Goal: Task Accomplishment & Management: Use online tool/utility

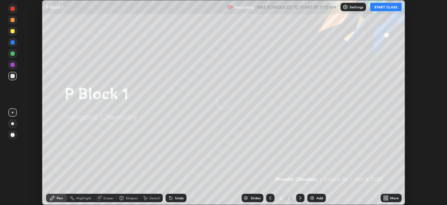
scroll to position [205, 447]
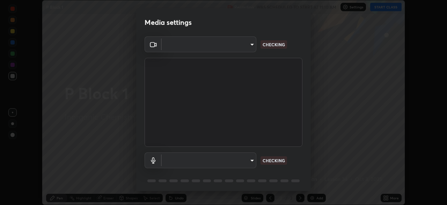
type input "6d46a3bbb121808cbb74c832f71dfccd0f2f4db2e0a8dcefa18edd627fde2ff4"
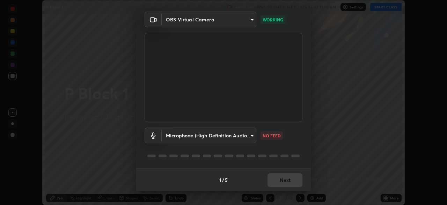
click at [242, 136] on body "Erase all P Block 1 Recording WAS SCHEDULED TO START AT 11:10 AM Settings START…" at bounding box center [223, 102] width 447 height 205
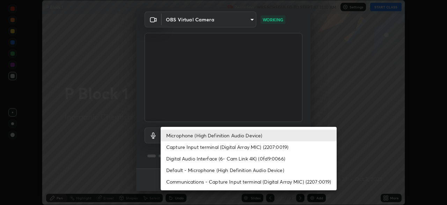
click at [250, 170] on li "Default - Microphone (High Definition Audio Device)" at bounding box center [249, 170] width 176 height 12
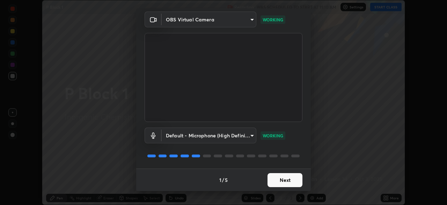
click at [242, 136] on body "Erase all P Block 1 Recording WAS SCHEDULED TO START AT 11:10 AM Settings START…" at bounding box center [223, 102] width 447 height 205
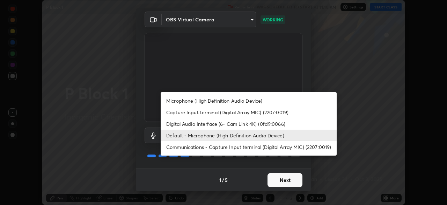
click at [221, 100] on li "Microphone (High Definition Audio Device)" at bounding box center [249, 101] width 176 height 12
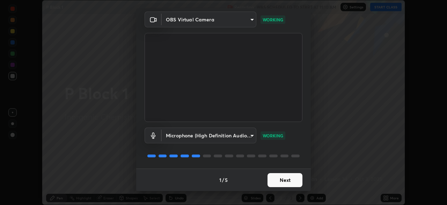
type input "542551534069d815422f2d39fde6cbae80a89d9e5025ba2982a8294de1300f8f"
click at [294, 156] on div at bounding box center [296, 155] width 8 height 3
click at [291, 180] on button "Next" at bounding box center [285, 180] width 35 height 14
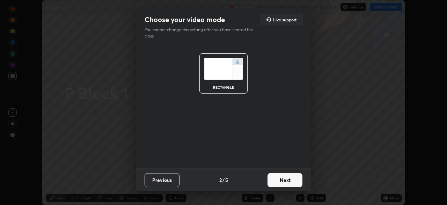
scroll to position [0, 0]
click at [295, 180] on button "Next" at bounding box center [285, 180] width 35 height 14
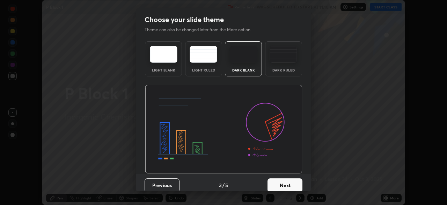
click at [300, 180] on button "Next" at bounding box center [285, 185] width 35 height 14
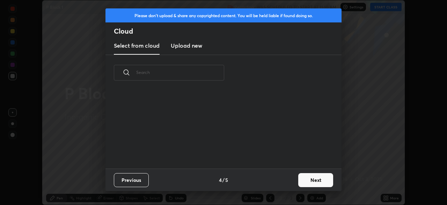
click at [307, 181] on button "Next" at bounding box center [316, 180] width 35 height 14
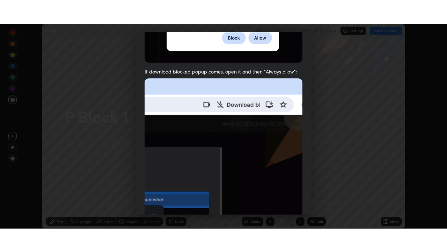
scroll to position [167, 0]
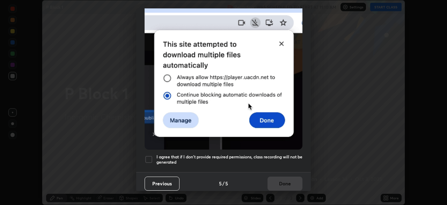
click at [148, 155] on div at bounding box center [149, 159] width 8 height 8
click at [279, 179] on button "Done" at bounding box center [285, 183] width 35 height 14
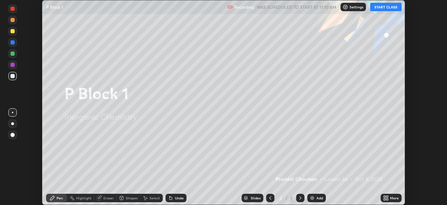
click at [385, 196] on icon at bounding box center [385, 196] width 2 height 2
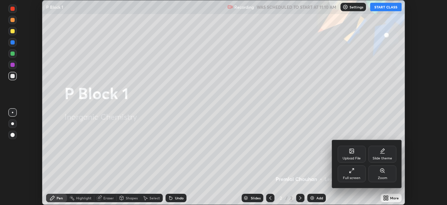
click at [352, 174] on div "Full screen" at bounding box center [352, 173] width 28 height 17
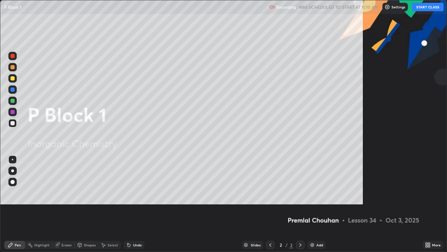
scroll to position [252, 447]
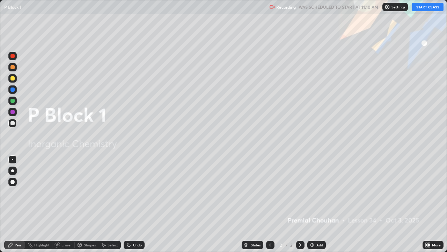
click at [419, 7] on button "START CLASS" at bounding box center [428, 7] width 31 height 8
click at [427, 204] on icon at bounding box center [427, 244] width 2 height 2
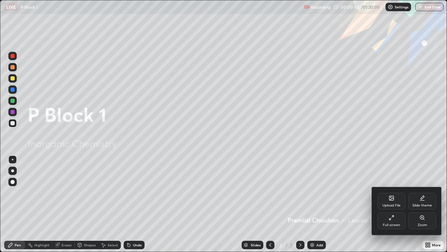
click at [358, 204] on div at bounding box center [223, 126] width 447 height 252
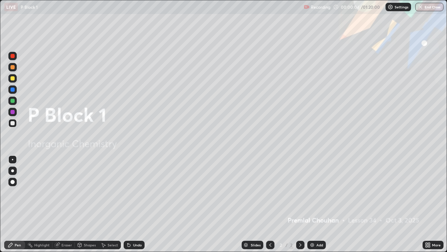
click at [300, 204] on icon at bounding box center [301, 244] width 2 height 3
click at [301, 204] on icon at bounding box center [301, 245] width 6 height 6
click at [311, 204] on img at bounding box center [313, 245] width 6 height 6
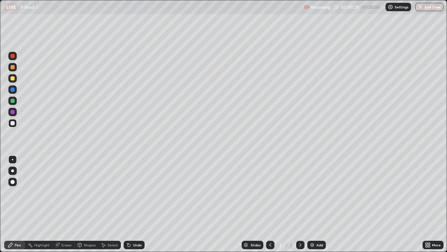
click at [427, 204] on icon at bounding box center [427, 244] width 2 height 2
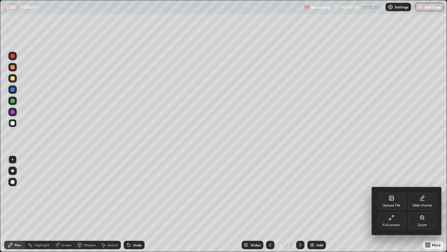
click at [392, 201] on div "Upload File" at bounding box center [392, 201] width 28 height 17
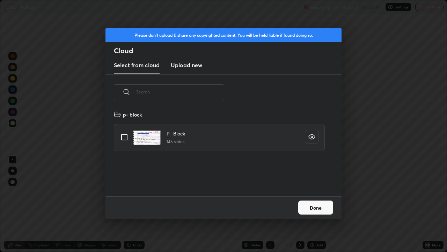
scroll to position [86, 224]
click at [125, 135] on input "grid" at bounding box center [124, 137] width 15 height 15
checkbox input "true"
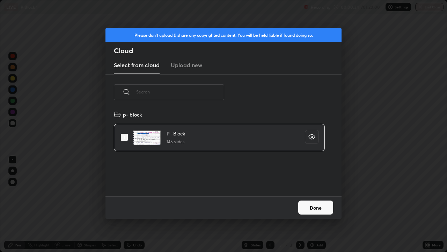
click at [317, 203] on button "Done" at bounding box center [316, 207] width 35 height 14
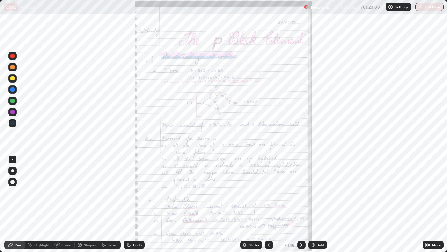
click at [249, 204] on div "Slides" at bounding box center [252, 245] width 22 height 8
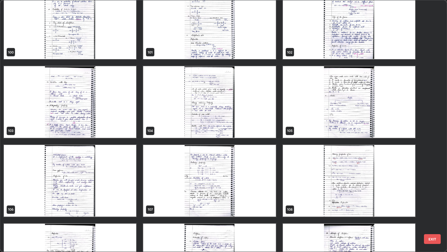
scroll to position [2609, 0]
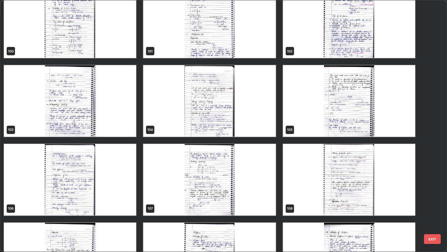
click at [199, 127] on img "grid" at bounding box center [209, 101] width 132 height 72
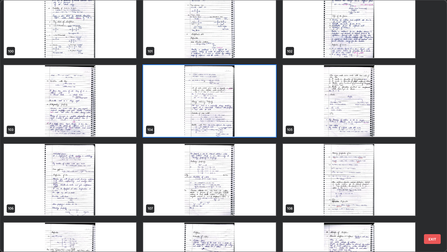
click at [198, 127] on img "grid" at bounding box center [209, 101] width 132 height 72
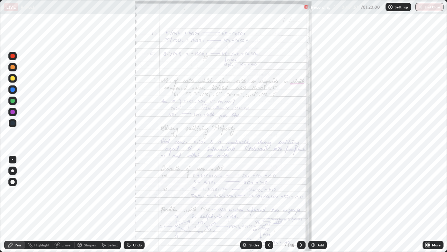
click at [301, 204] on icon at bounding box center [302, 245] width 6 height 6
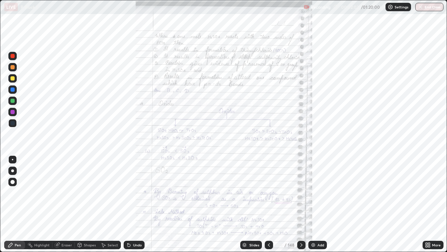
click at [268, 204] on icon at bounding box center [269, 245] width 6 height 6
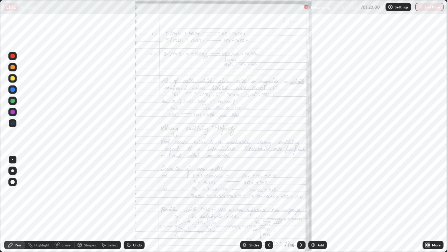
click at [302, 204] on icon at bounding box center [302, 245] width 6 height 6
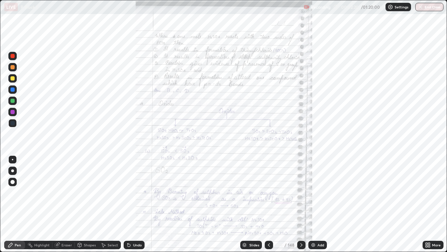
click at [427, 204] on icon at bounding box center [427, 244] width 2 height 2
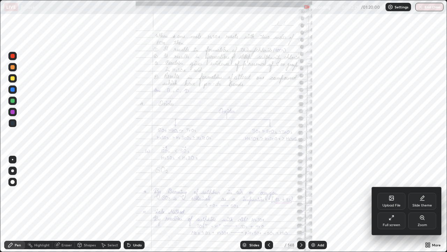
click at [423, 204] on div "Zoom" at bounding box center [423, 220] width 28 height 17
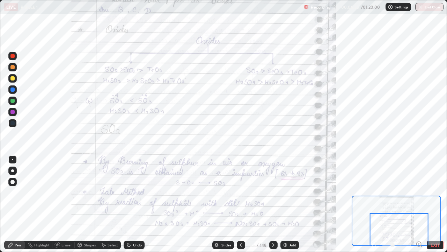
click at [273, 204] on icon at bounding box center [274, 245] width 6 height 6
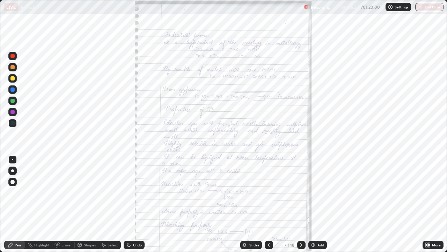
click at [300, 204] on icon at bounding box center [302, 245] width 6 height 6
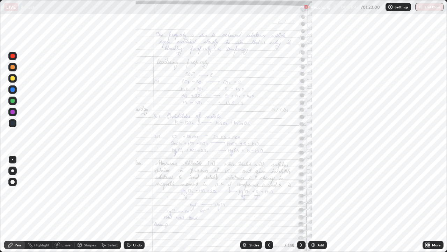
click at [301, 204] on icon at bounding box center [302, 245] width 6 height 6
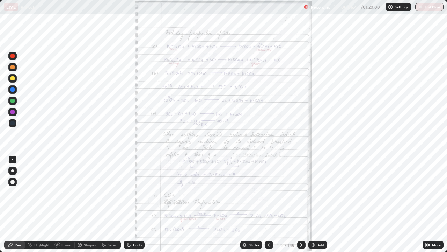
click at [270, 204] on icon at bounding box center [269, 245] width 6 height 6
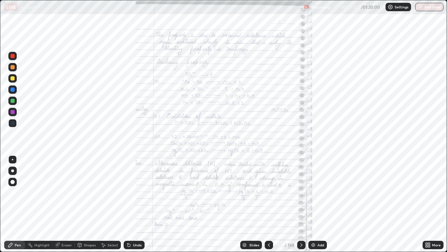
click at [428, 204] on icon at bounding box center [427, 244] width 2 height 2
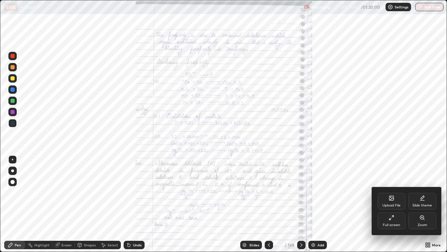
click at [421, 204] on div "Zoom" at bounding box center [423, 220] width 28 height 17
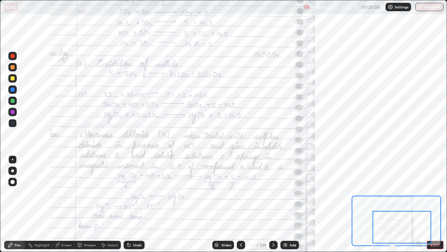
click at [277, 204] on div at bounding box center [274, 245] width 8 height 8
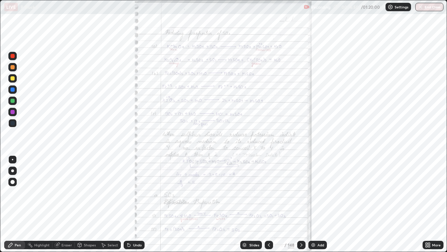
click at [427, 204] on icon at bounding box center [428, 245] width 6 height 6
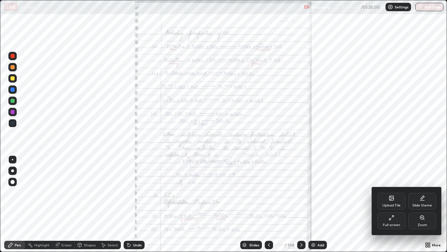
click at [423, 204] on div "Zoom" at bounding box center [423, 220] width 28 height 17
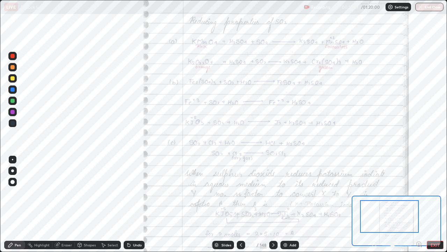
click at [12, 67] on div at bounding box center [12, 67] width 4 height 4
click at [284, 204] on div "Add" at bounding box center [290, 245] width 19 height 8
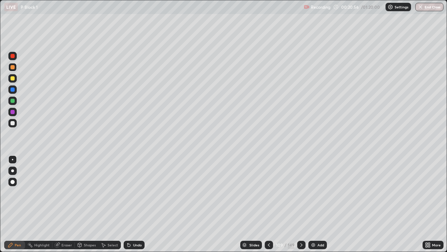
click at [268, 204] on icon at bounding box center [269, 245] width 6 height 6
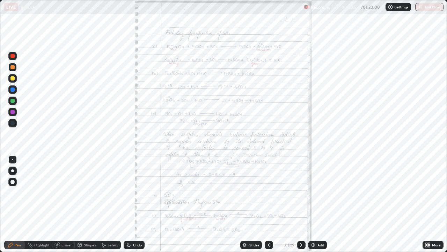
click at [298, 204] on div at bounding box center [302, 245] width 8 height 8
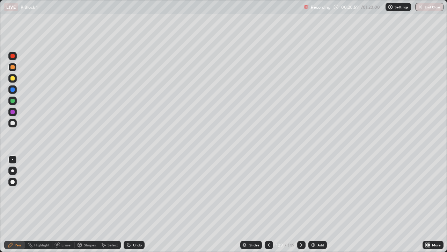
click at [301, 204] on icon at bounding box center [302, 244] width 2 height 3
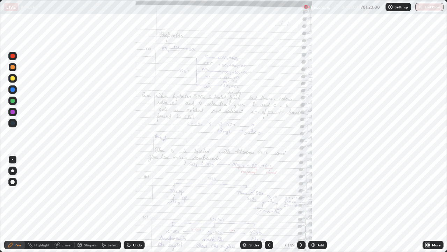
click at [269, 204] on icon at bounding box center [269, 245] width 6 height 6
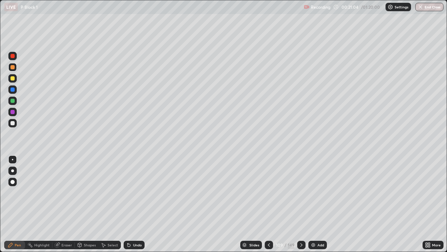
click at [268, 204] on icon at bounding box center [269, 244] width 2 height 3
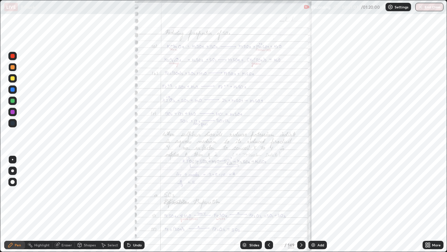
click at [427, 204] on icon at bounding box center [427, 244] width 2 height 2
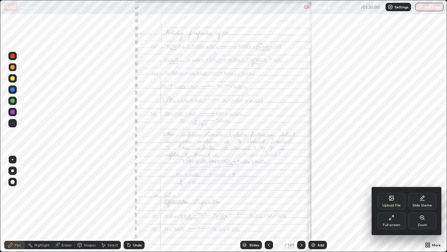
click at [423, 204] on icon at bounding box center [423, 218] width 6 height 6
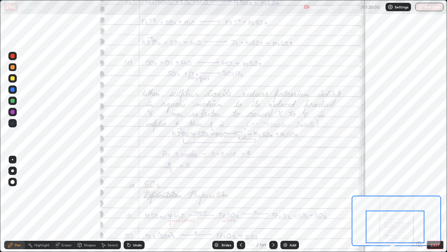
click at [273, 204] on icon at bounding box center [274, 245] width 6 height 6
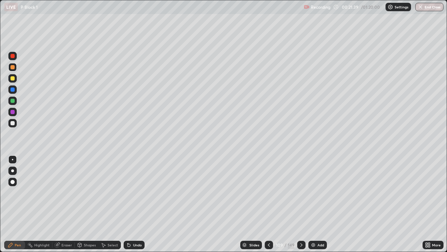
click at [302, 204] on icon at bounding box center [302, 245] width 6 height 6
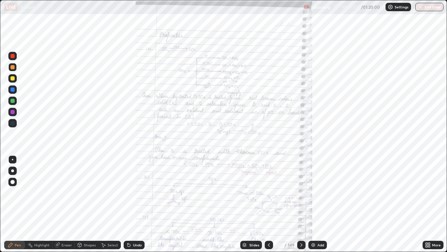
click at [426, 204] on icon at bounding box center [428, 245] width 6 height 6
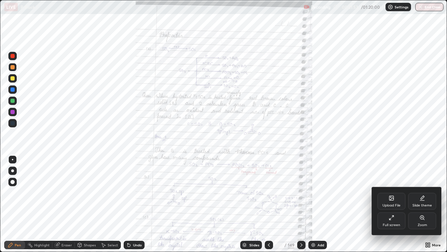
click at [418, 204] on div "Zoom" at bounding box center [423, 220] width 28 height 17
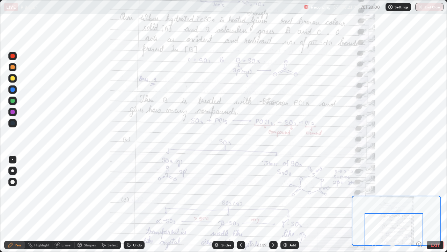
click at [273, 204] on icon at bounding box center [274, 245] width 6 height 6
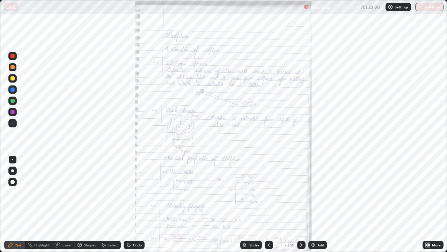
click at [430, 204] on icon at bounding box center [430, 246] width 2 height 2
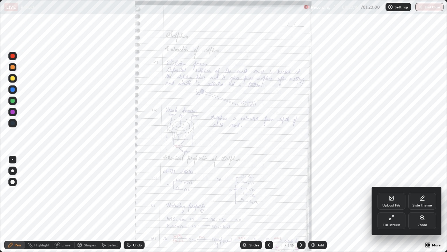
click at [420, 204] on div "Zoom" at bounding box center [423, 220] width 28 height 17
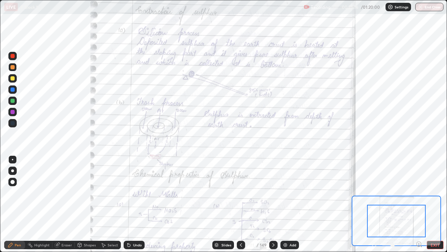
click at [393, 204] on div at bounding box center [396, 221] width 59 height 33
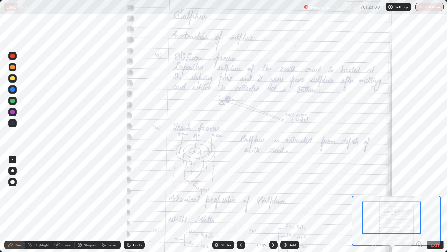
click at [12, 102] on div at bounding box center [12, 101] width 4 height 4
click at [12, 123] on div at bounding box center [12, 123] width 4 height 4
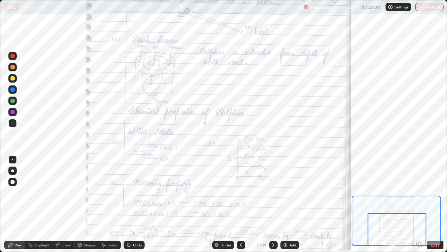
click at [273, 204] on icon at bounding box center [274, 245] width 6 height 6
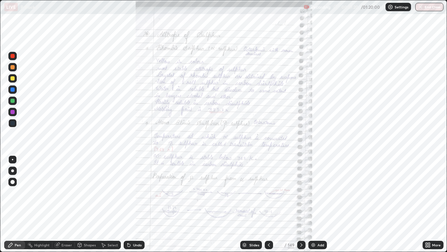
click at [429, 204] on icon at bounding box center [428, 245] width 6 height 6
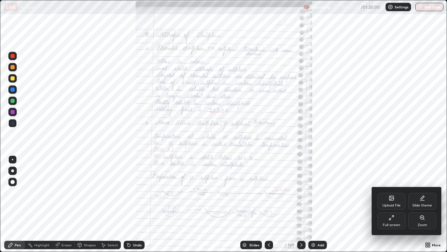
click at [415, 204] on div "Zoom" at bounding box center [423, 220] width 28 height 17
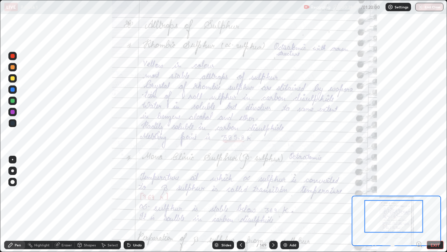
click at [273, 204] on icon at bounding box center [274, 245] width 6 height 6
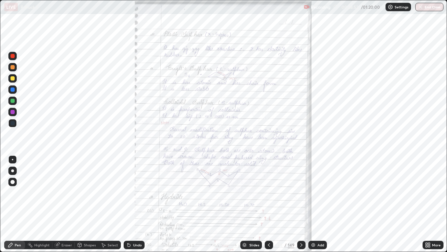
click at [268, 204] on icon at bounding box center [269, 245] width 6 height 6
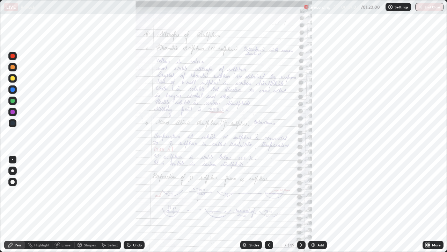
click at [427, 204] on icon at bounding box center [427, 244] width 2 height 2
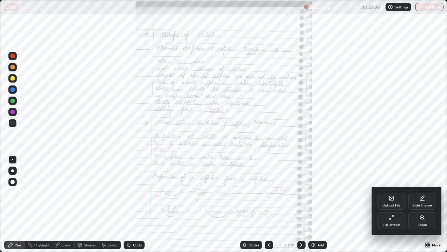
click at [424, 204] on icon at bounding box center [423, 218] width 6 height 6
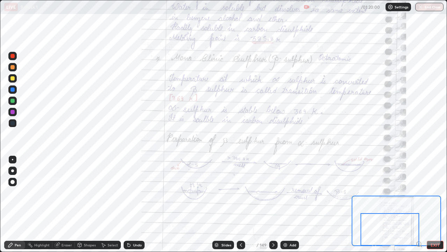
click at [273, 204] on icon at bounding box center [274, 244] width 2 height 3
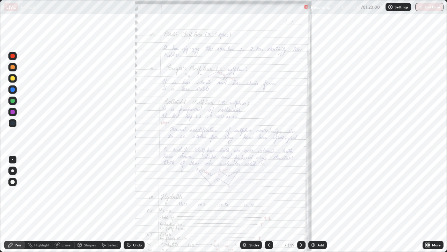
click at [426, 204] on icon at bounding box center [427, 244] width 2 height 2
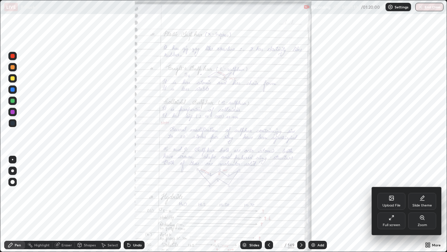
click at [428, 204] on div "Zoom" at bounding box center [423, 220] width 28 height 17
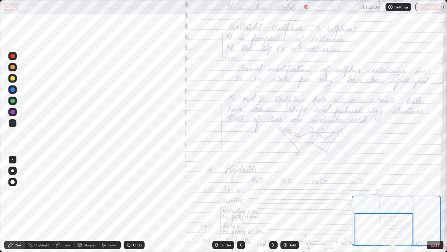
click at [13, 123] on div at bounding box center [12, 123] width 4 height 4
click at [12, 123] on div at bounding box center [12, 123] width 4 height 4
click at [12, 124] on div at bounding box center [12, 123] width 4 height 4
click at [12, 100] on div at bounding box center [12, 101] width 4 height 4
click at [13, 69] on div at bounding box center [12, 67] width 4 height 4
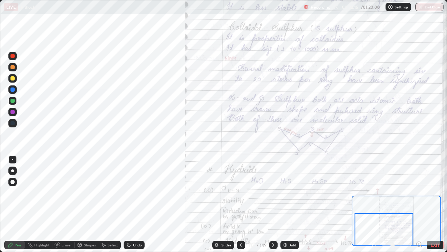
click at [12, 67] on div at bounding box center [12, 67] width 4 height 4
click at [273, 204] on icon at bounding box center [274, 245] width 6 height 6
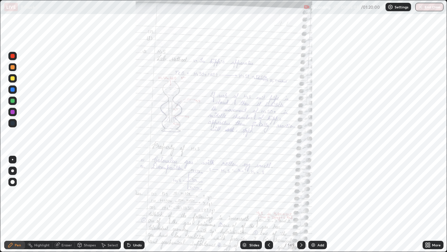
click at [427, 204] on icon at bounding box center [427, 246] width 2 height 2
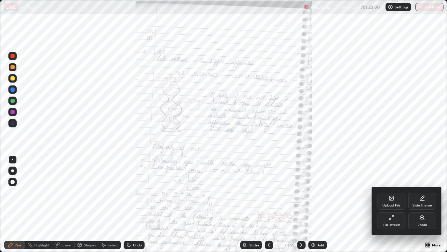
click at [422, 204] on icon at bounding box center [423, 218] width 6 height 6
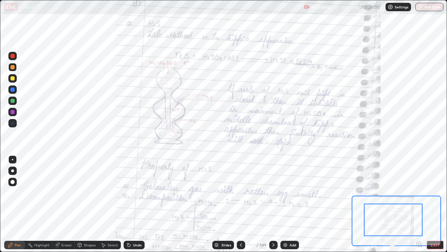
click at [16, 124] on div at bounding box center [12, 123] width 8 height 8
click at [273, 204] on icon at bounding box center [274, 245] width 6 height 6
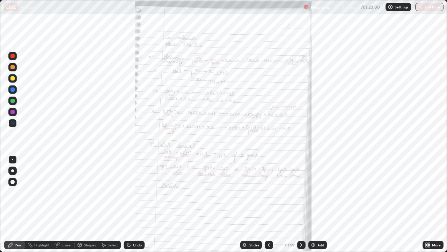
click at [427, 204] on icon at bounding box center [427, 246] width 2 height 2
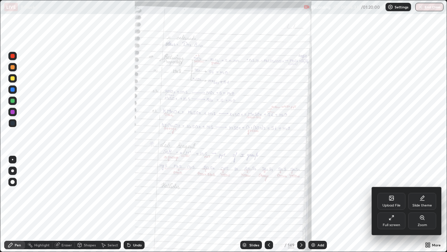
click at [418, 204] on div "Zoom" at bounding box center [423, 220] width 28 height 17
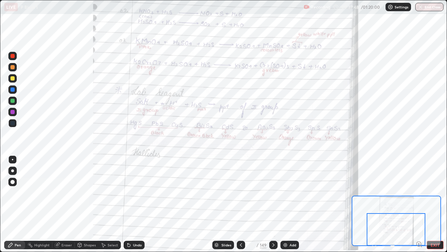
click at [402, 204] on div at bounding box center [396, 229] width 59 height 33
click at [274, 204] on icon at bounding box center [274, 245] width 6 height 6
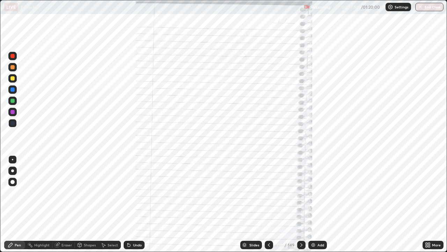
click at [301, 204] on icon at bounding box center [302, 244] width 2 height 3
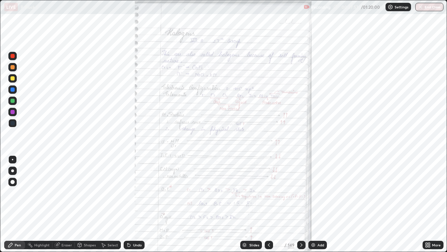
click at [424, 204] on div "More" at bounding box center [433, 245] width 21 height 8
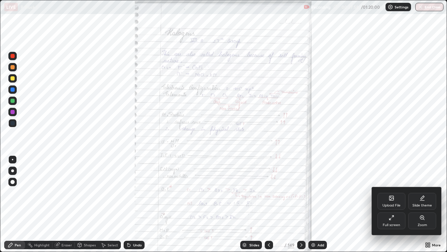
click at [416, 204] on div "Zoom" at bounding box center [423, 220] width 28 height 17
